Goal: Information Seeking & Learning: Learn about a topic

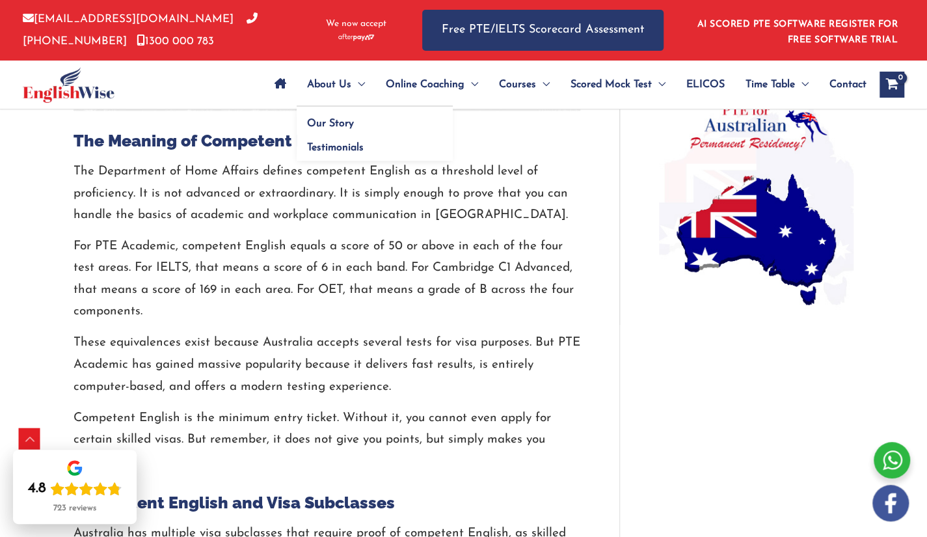
click at [307, 85] on span "About Us" at bounding box center [329, 85] width 44 height 46
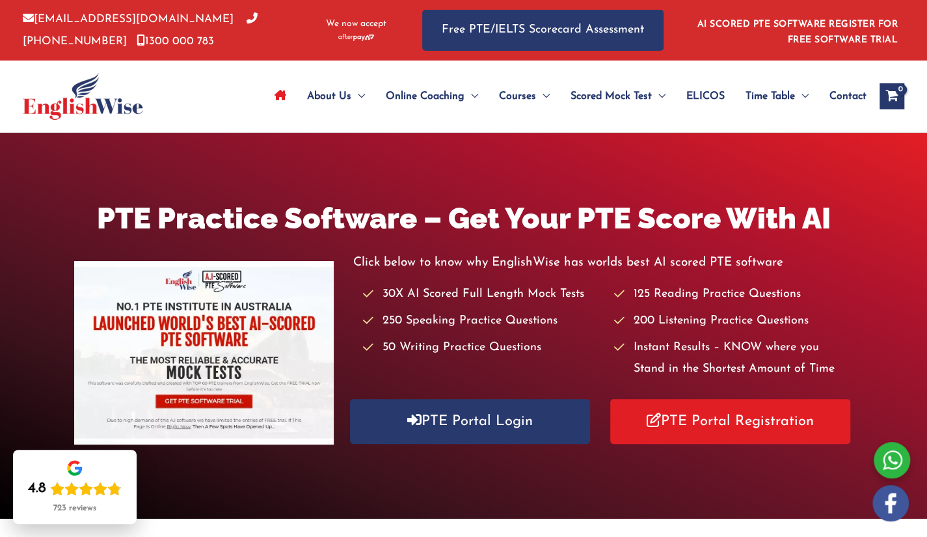
click at [902, 260] on div "PTE Practice Software – Get Your PTE Score With AI Click below to know why Engl…" at bounding box center [463, 326] width 927 height 256
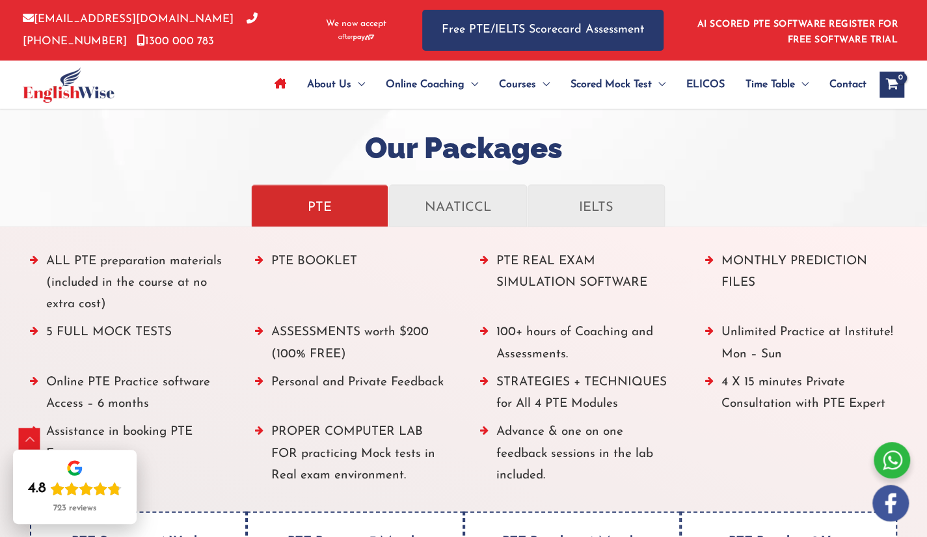
scroll to position [1409, 0]
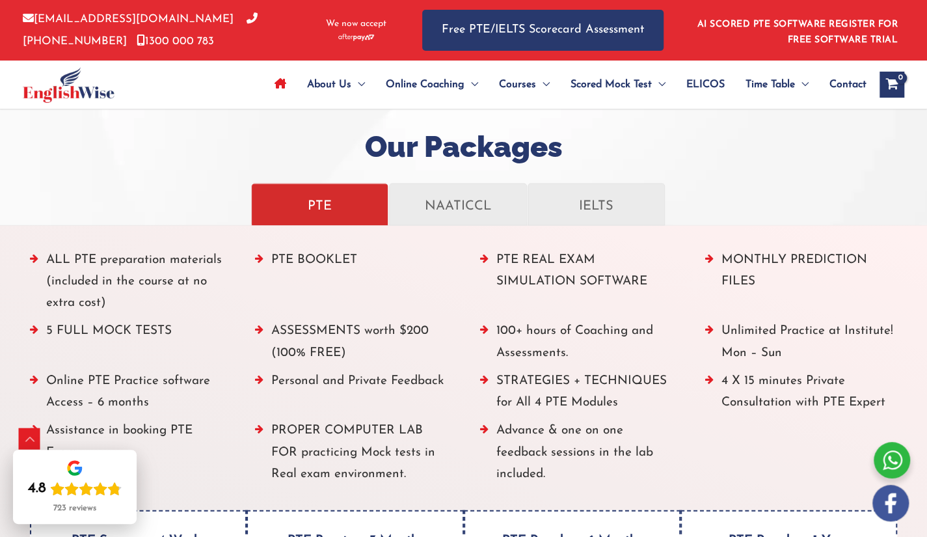
click at [614, 142] on h2 "Our Packages" at bounding box center [463, 147] width 927 height 38
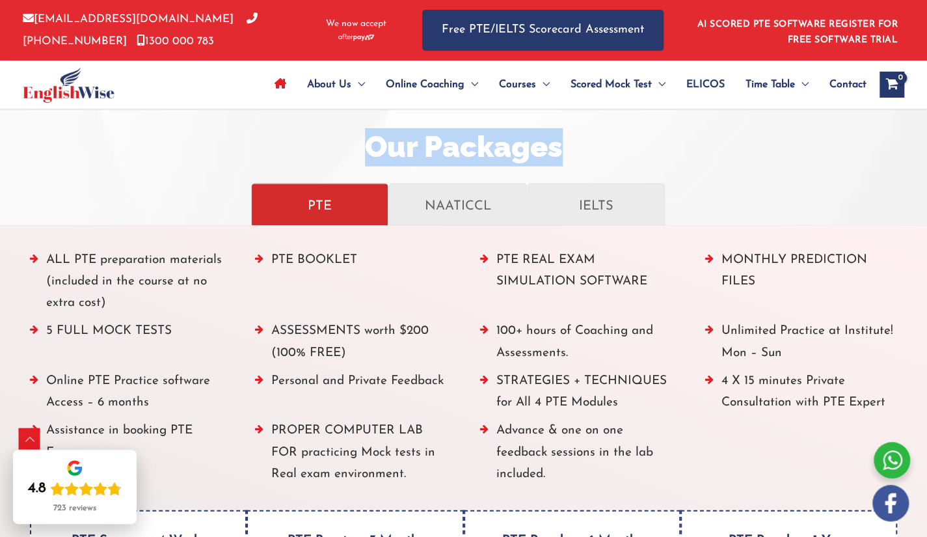
drag, startPoint x: 614, startPoint y: 142, endPoint x: 634, endPoint y: 146, distance: 20.0
click at [622, 141] on h2 "Our Packages" at bounding box center [463, 147] width 927 height 38
click at [669, 157] on h2 "Our Packages" at bounding box center [463, 147] width 927 height 38
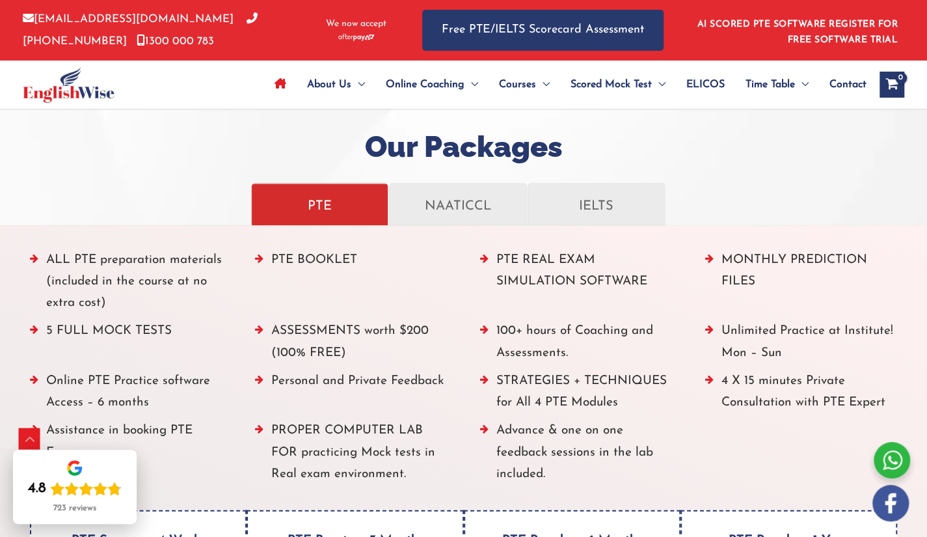
click at [412, 45] on div "info@englishwise.com.au 02-8628-7293 1300 000 783 We now accept Free PTE/IELTS …" at bounding box center [463, 30] width 881 height 60
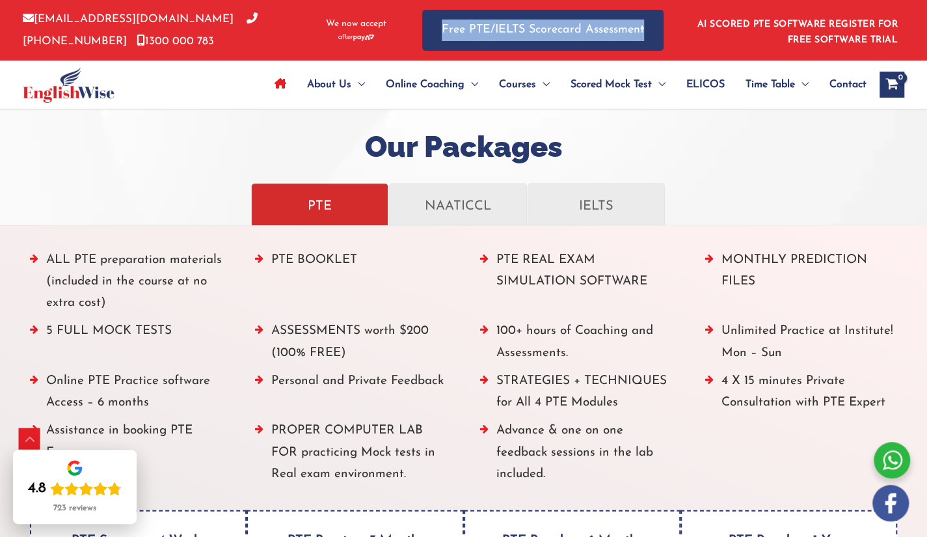
click at [412, 45] on div "info@englishwise.com.au 02-8628-7293 1300 000 783 We now accept Free PTE/IELTS …" at bounding box center [463, 30] width 881 height 60
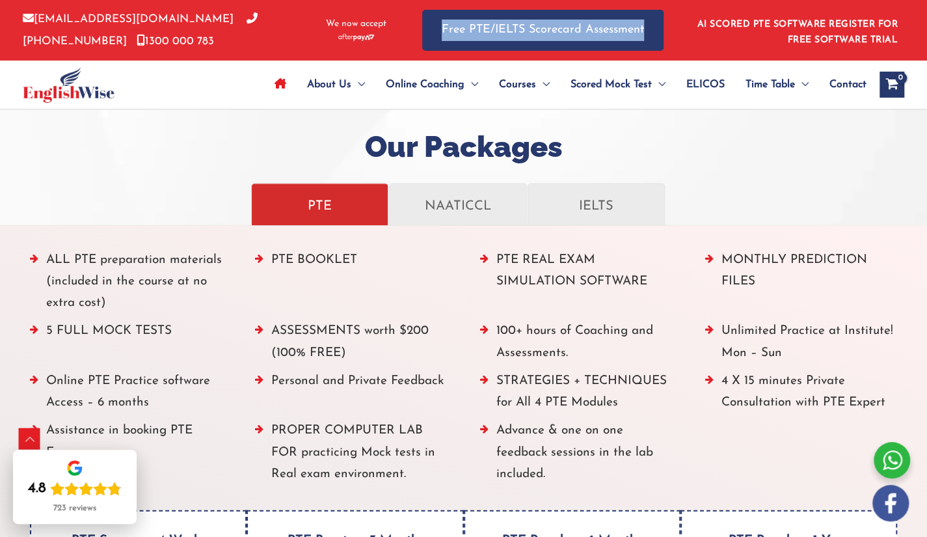
click at [412, 45] on div "info@englishwise.com.au 02-8628-7293 1300 000 783 We now accept Free PTE/IELTS …" at bounding box center [463, 30] width 881 height 60
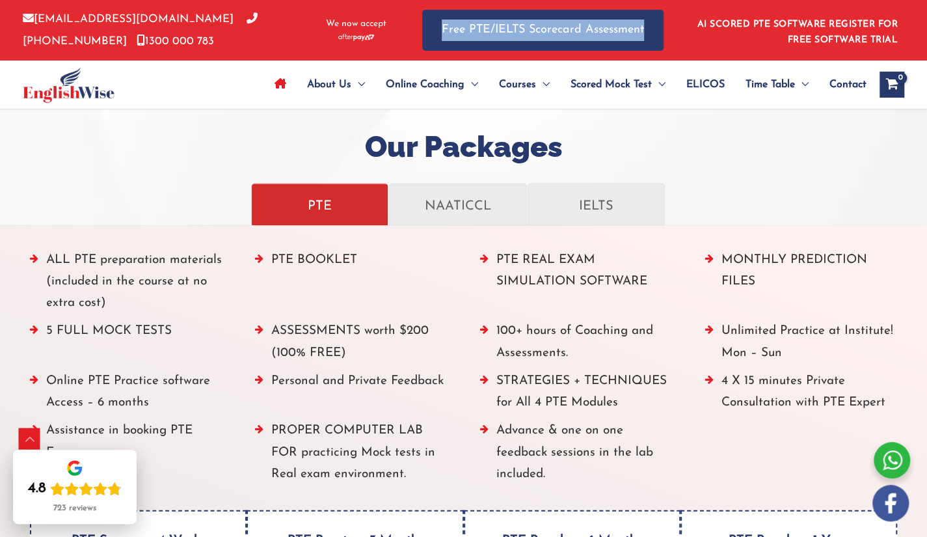
click at [412, 45] on div "info@englishwise.com.au 02-8628-7293 1300 000 783 We now accept Free PTE/IELTS …" at bounding box center [463, 30] width 881 height 60
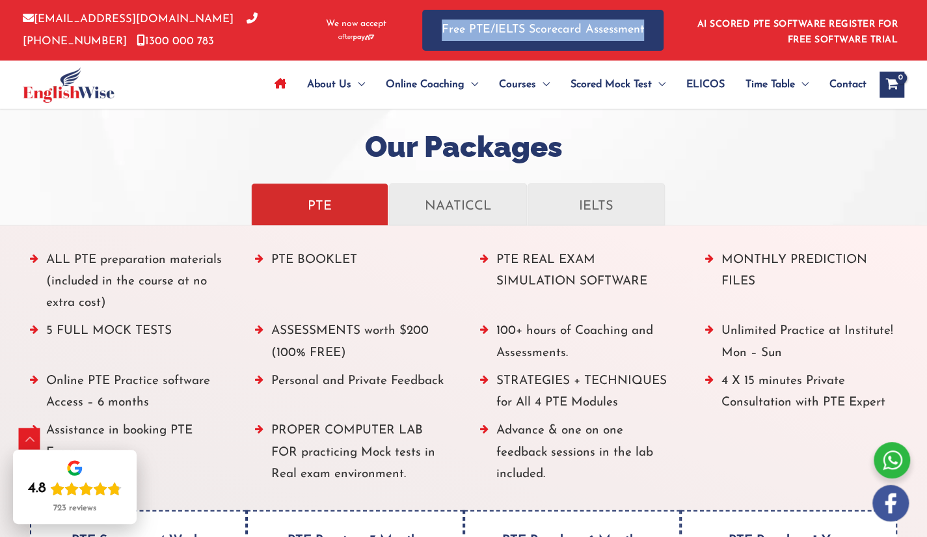
click at [412, 45] on div "info@englishwise.com.au 02-8628-7293 1300 000 783 We now accept Free PTE/IELTS …" at bounding box center [463, 30] width 881 height 60
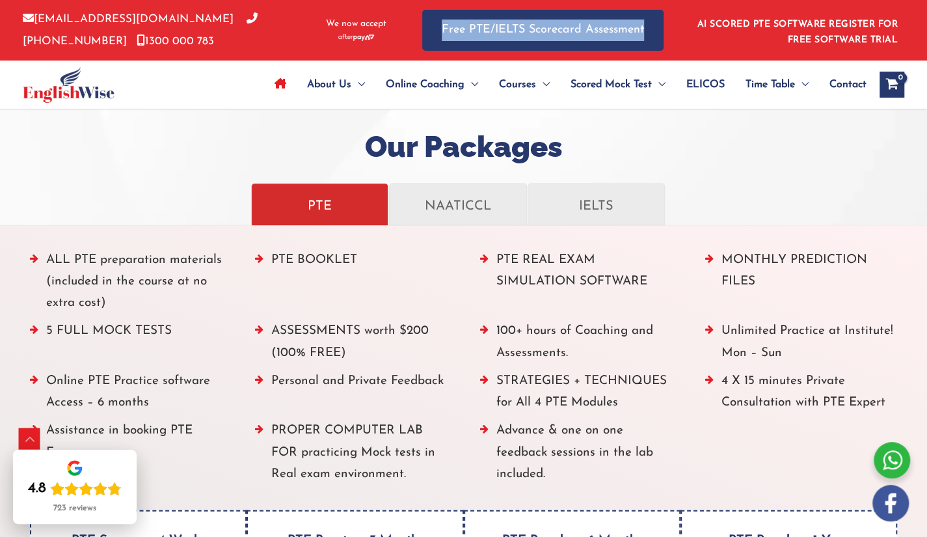
click at [412, 45] on div "info@englishwise.com.au 02-8628-7293 1300 000 783 We now accept Free PTE/IELTS …" at bounding box center [463, 30] width 881 height 60
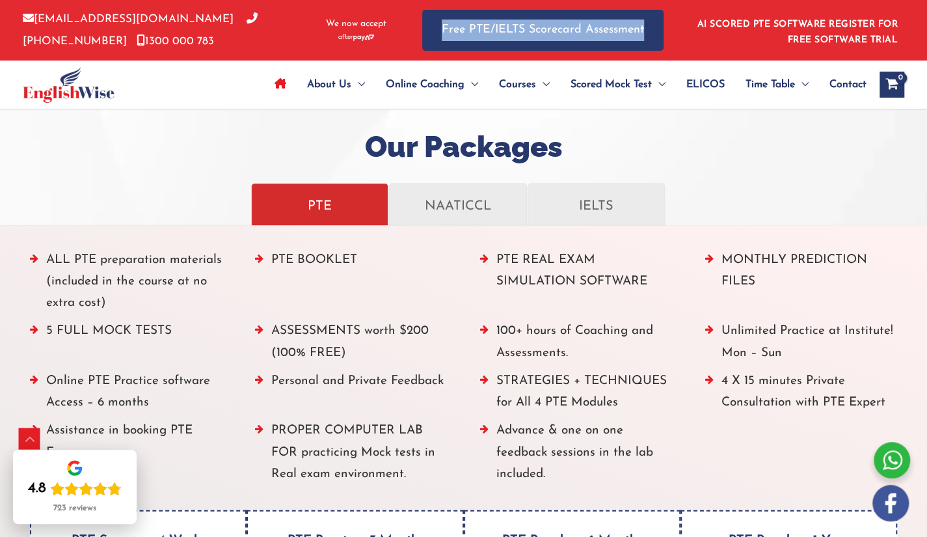
click at [412, 45] on div "info@englishwise.com.au 02-8628-7293 1300 000 783 We now accept Free PTE/IELTS …" at bounding box center [463, 30] width 881 height 60
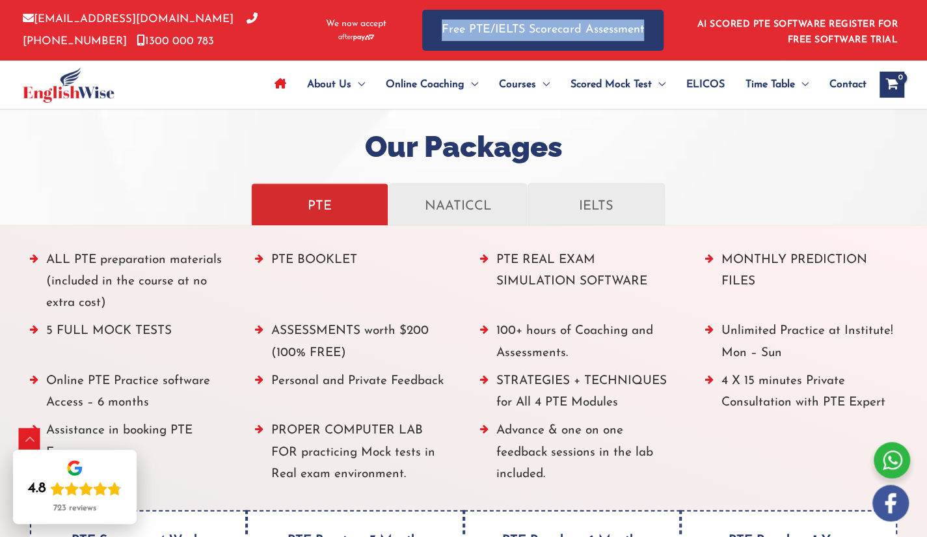
click at [412, 45] on div "info@englishwise.com.au 02-8628-7293 1300 000 783 We now accept Free PTE/IELTS …" at bounding box center [463, 30] width 881 height 60
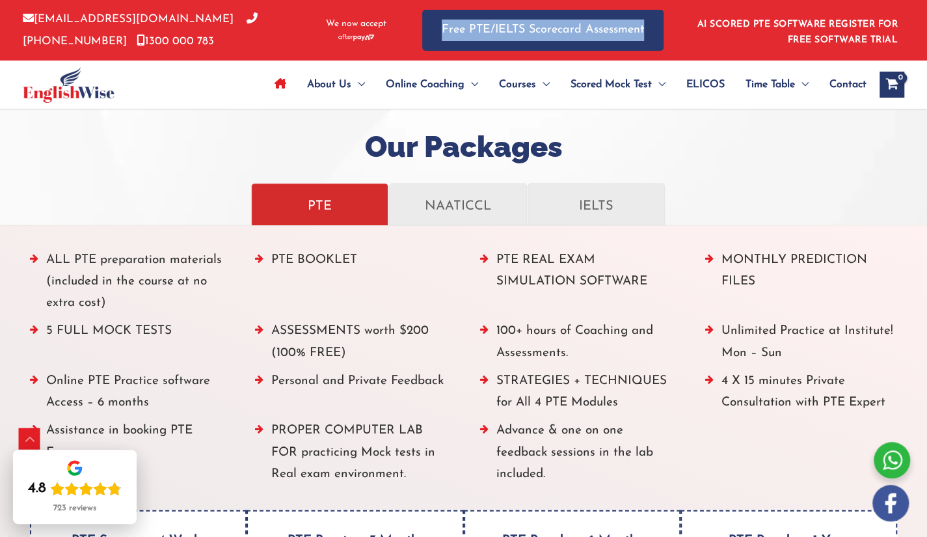
click at [412, 45] on div "info@englishwise.com.au 02-8628-7293 1300 000 783 We now accept Free PTE/IELTS …" at bounding box center [463, 30] width 881 height 60
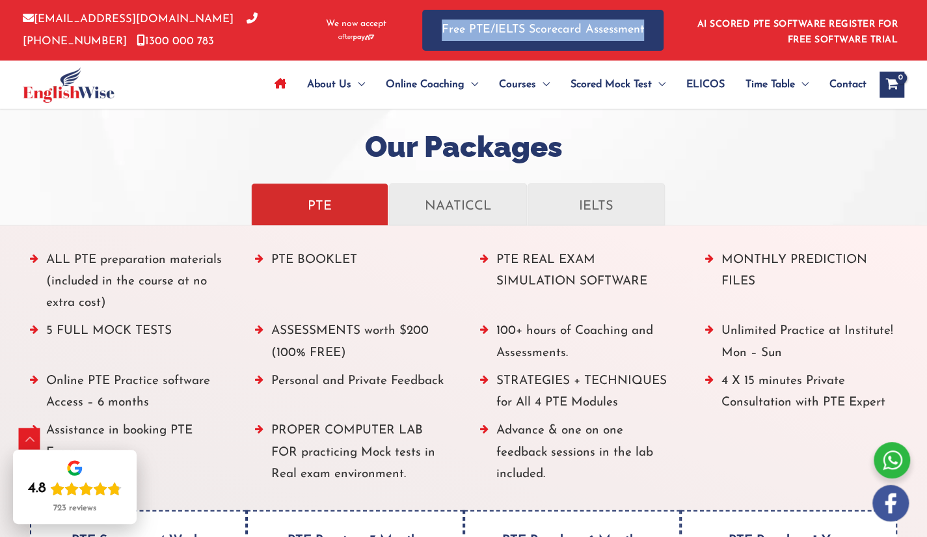
scroll to position [1878, 0]
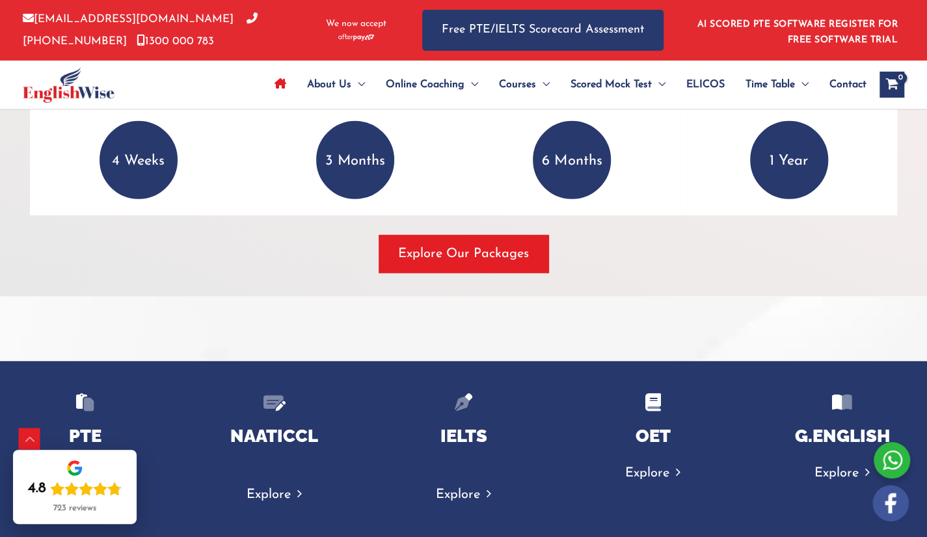
click at [652, 239] on div "Explore Our Packages" at bounding box center [463, 254] width 867 height 38
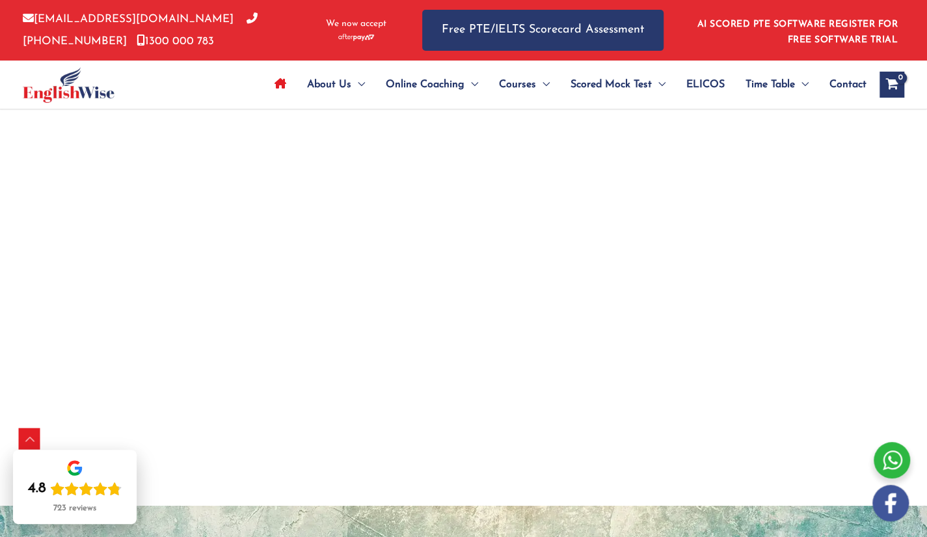
scroll to position [2818, 0]
